Goal: Navigation & Orientation: Find specific page/section

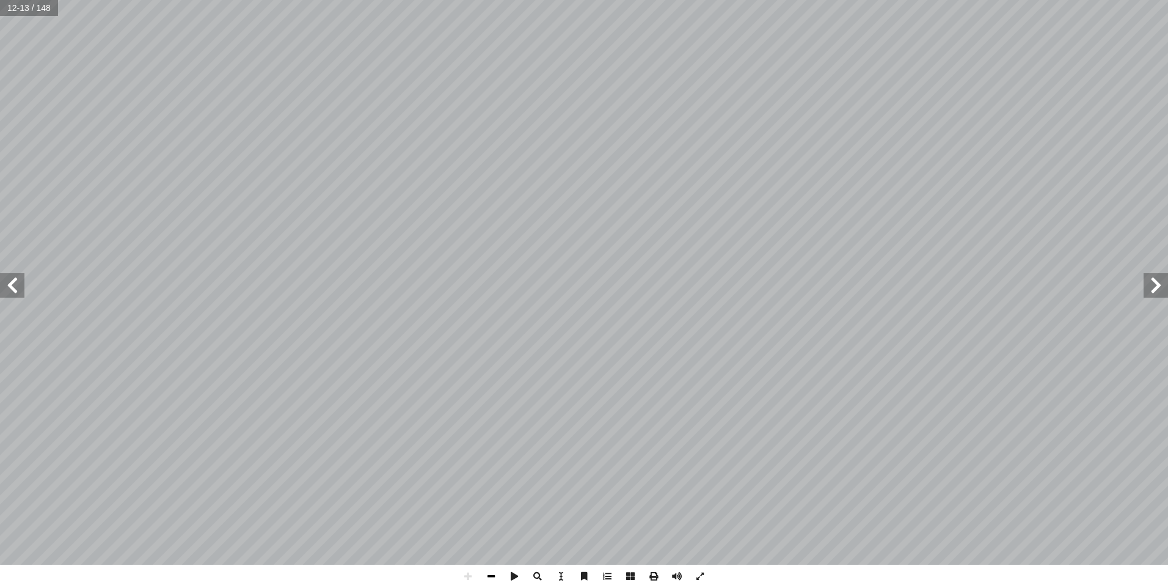
click at [488, 579] on span at bounding box center [491, 576] width 23 height 23
